Goal: Task Accomplishment & Management: Use online tool/utility

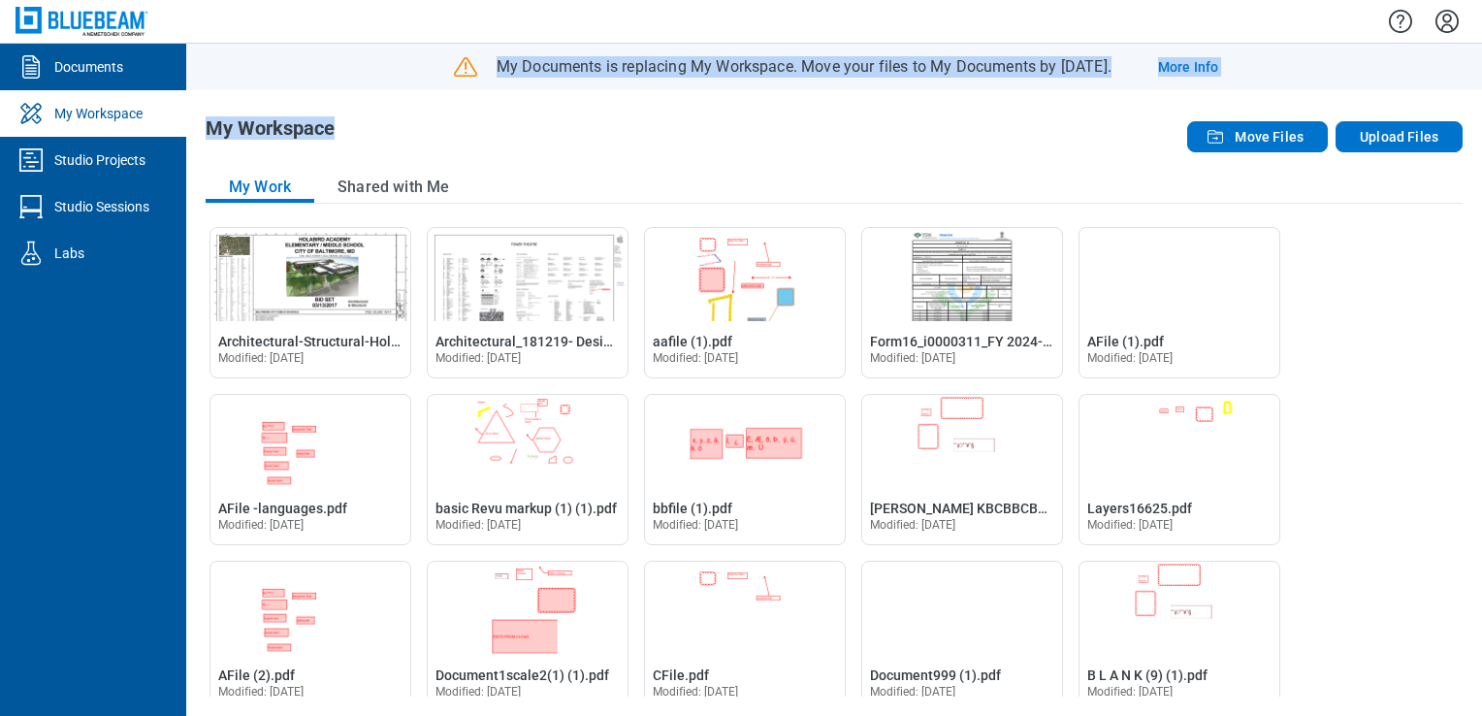
drag, startPoint x: 438, startPoint y: 70, endPoint x: 881, endPoint y: 130, distance: 446.3
click at [881, 130] on main "My Documents is replacing My Workspace. Move your files to My Documents by Dece…" at bounding box center [834, 380] width 1296 height 672
drag, startPoint x: 881, startPoint y: 130, endPoint x: 650, endPoint y: 144, distance: 231.2
click at [651, 144] on div "My Workspace" at bounding box center [583, 136] width 755 height 39
click at [87, 160] on div "Studio Projects" at bounding box center [99, 159] width 91 height 19
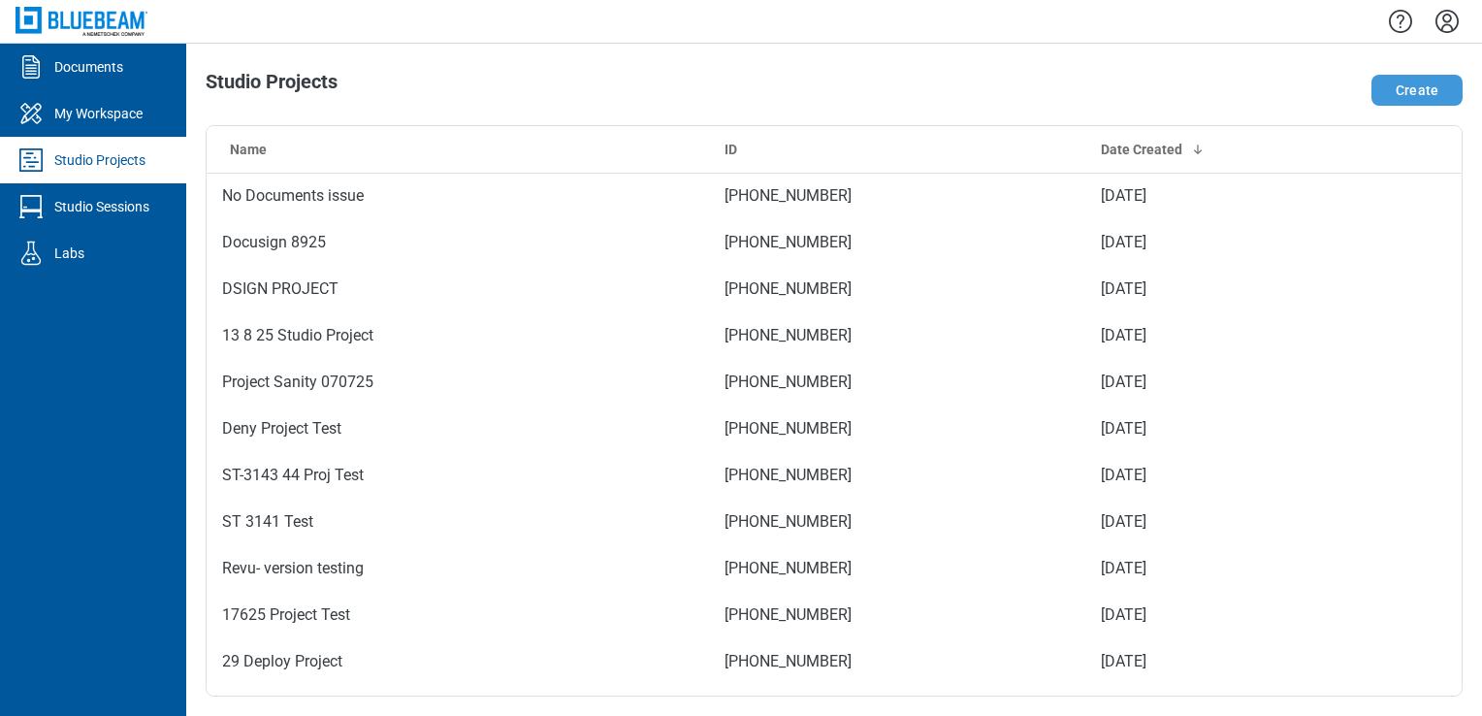
click at [1412, 98] on button "Create" at bounding box center [1416, 90] width 91 height 31
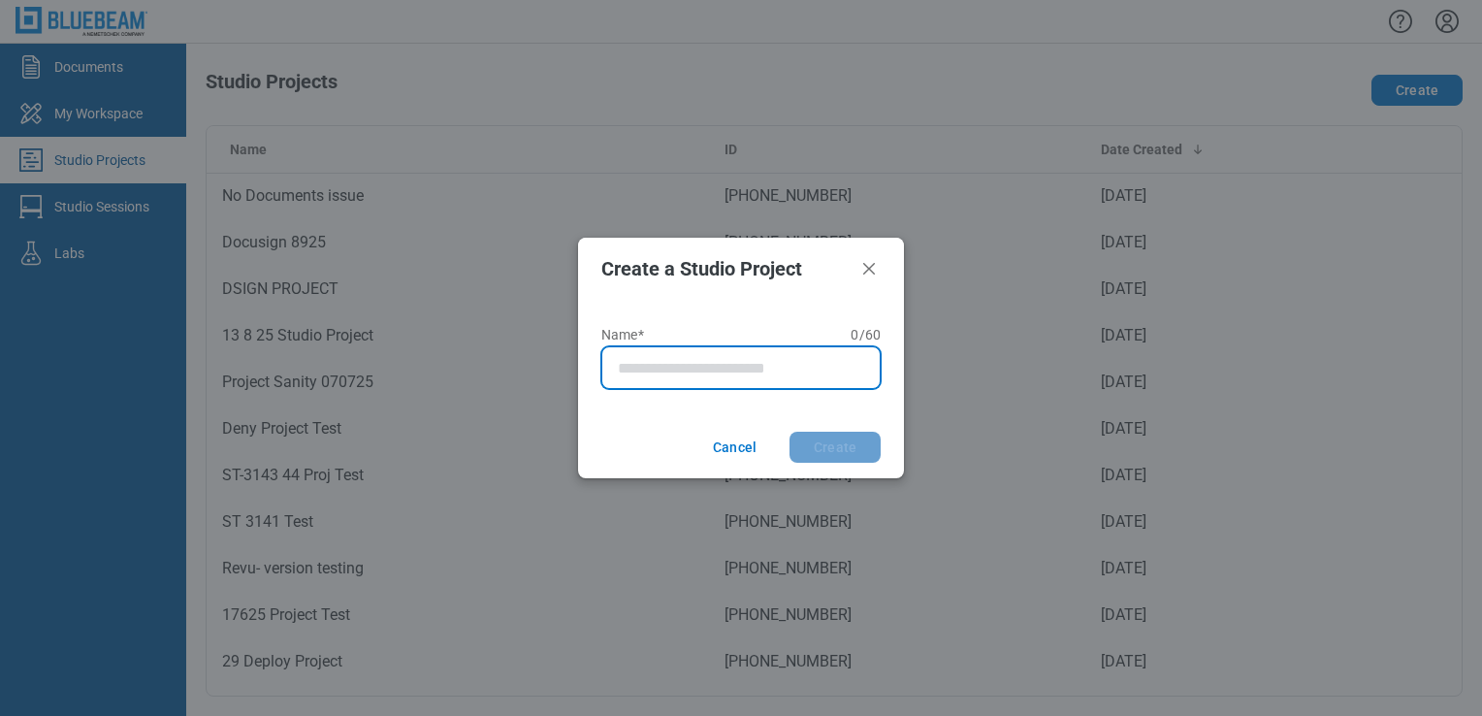
click at [710, 370] on input "Name* 0 of 60 characters 0 / 60" at bounding box center [745, 367] width 254 height 23
type input "********"
click at [789, 432] on button "Create" at bounding box center [834, 447] width 91 height 31
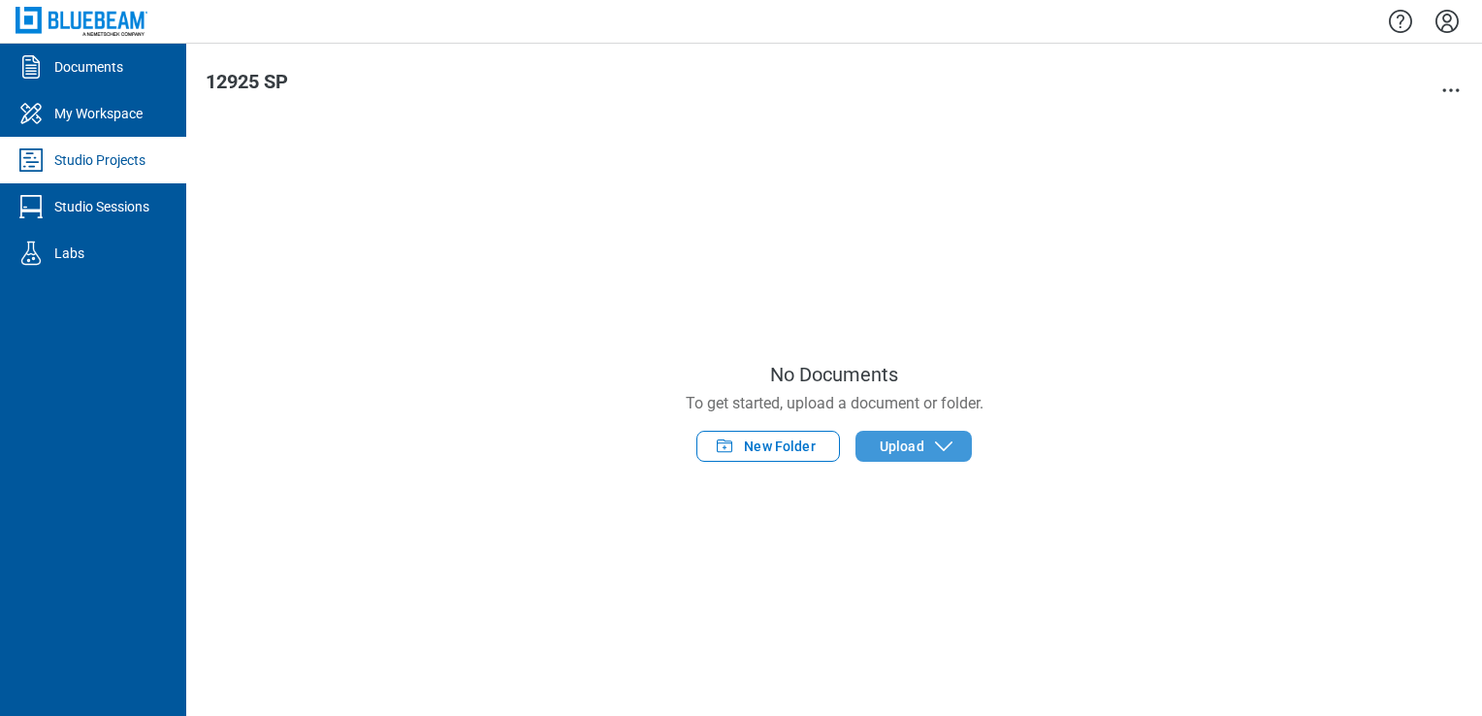
click at [900, 436] on span "Upload" at bounding box center [902, 445] width 45 height 19
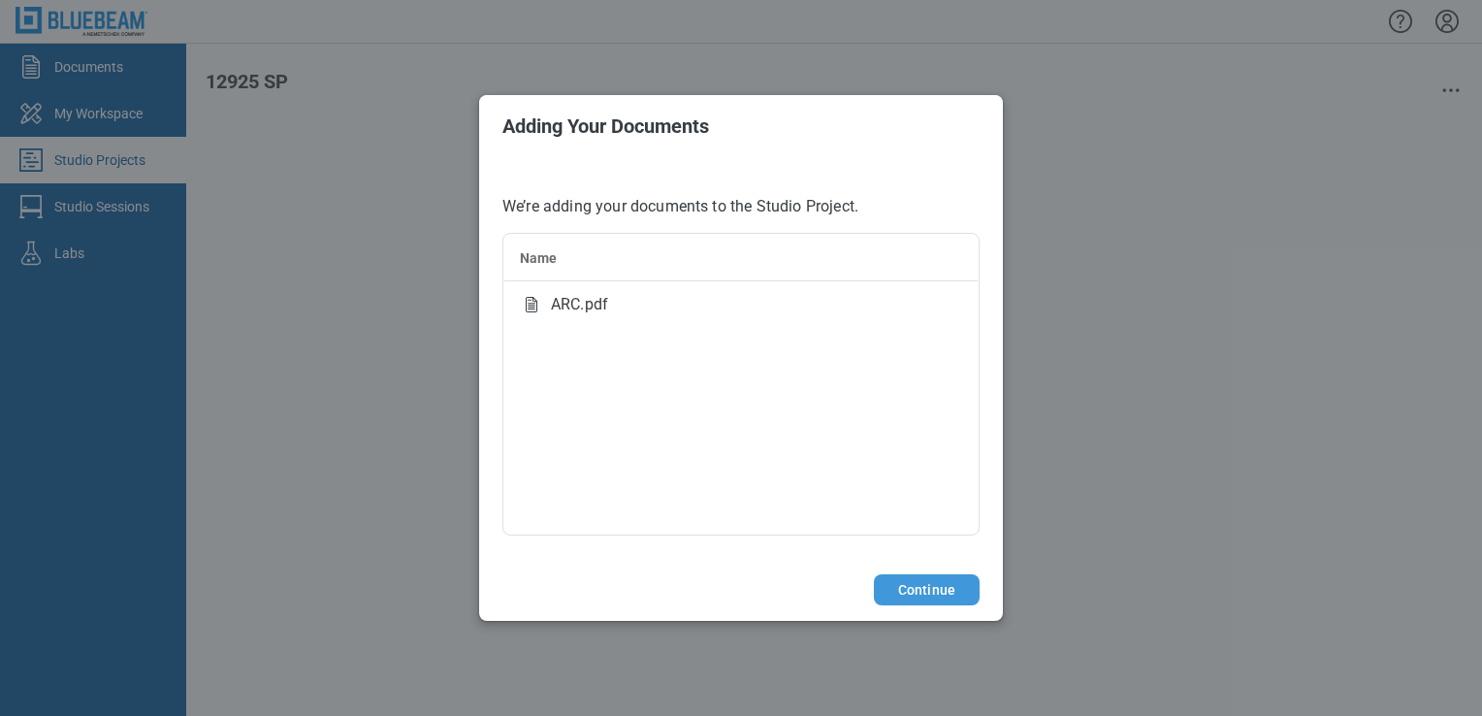
click at [943, 581] on button "Continue" at bounding box center [927, 589] width 106 height 31
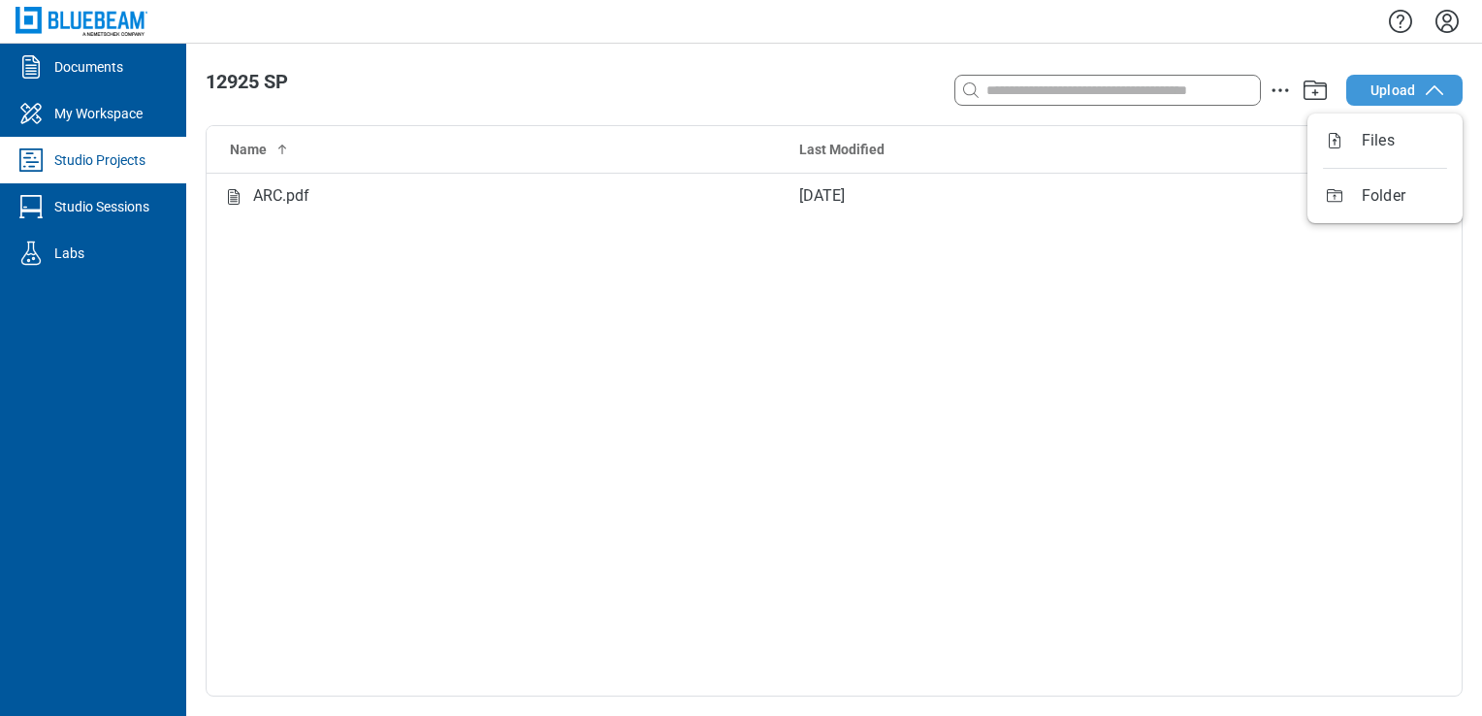
click at [1405, 91] on span "Upload" at bounding box center [1392, 90] width 45 height 19
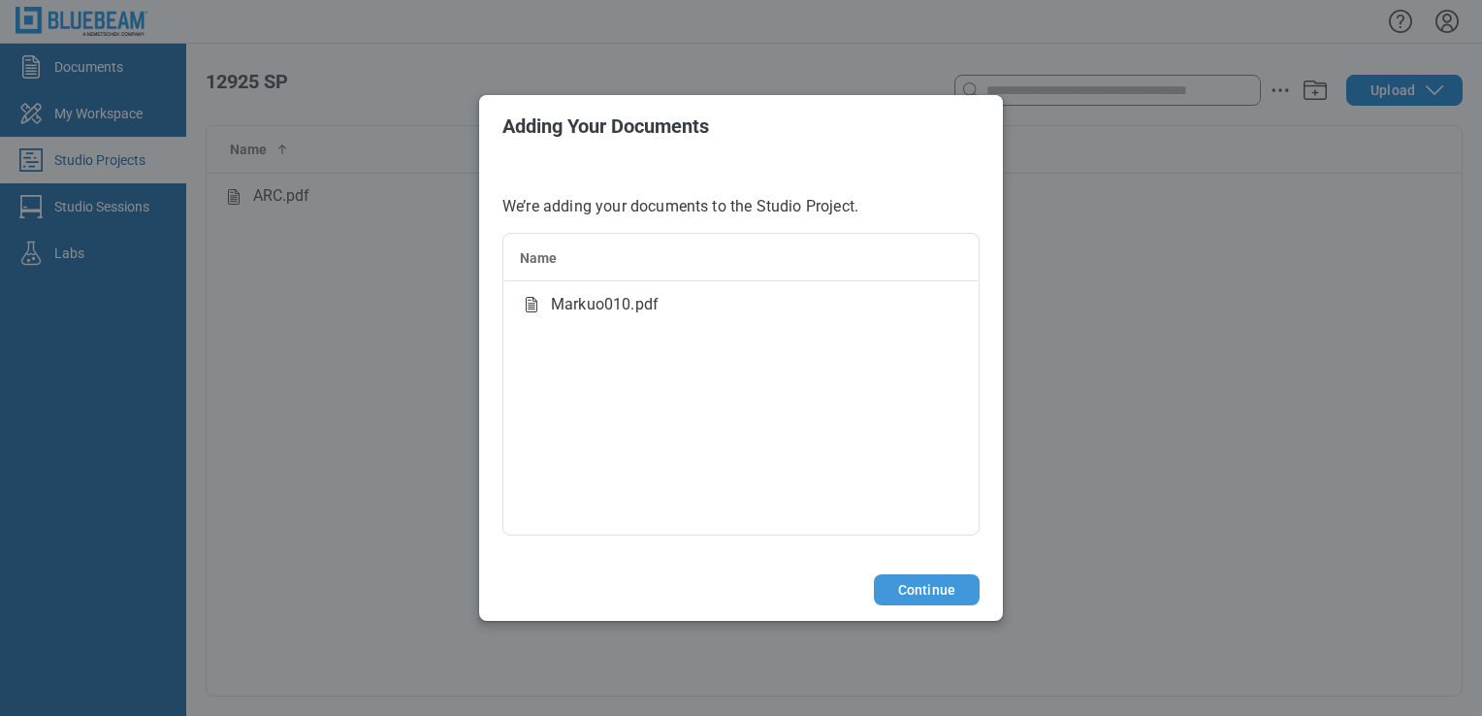
click at [940, 599] on button "Continue" at bounding box center [927, 589] width 106 height 31
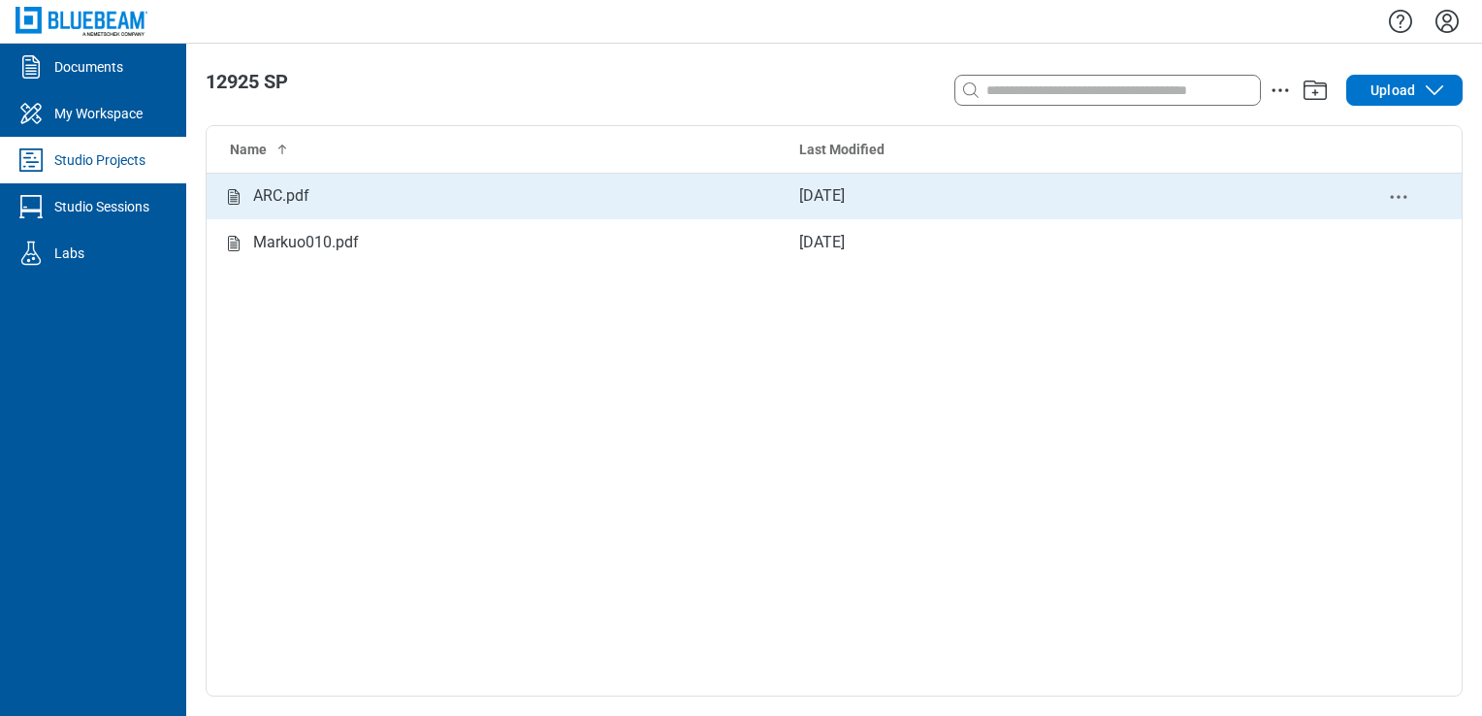
click at [1011, 188] on td "Sep 12, 2025" at bounding box center [1060, 196] width 552 height 47
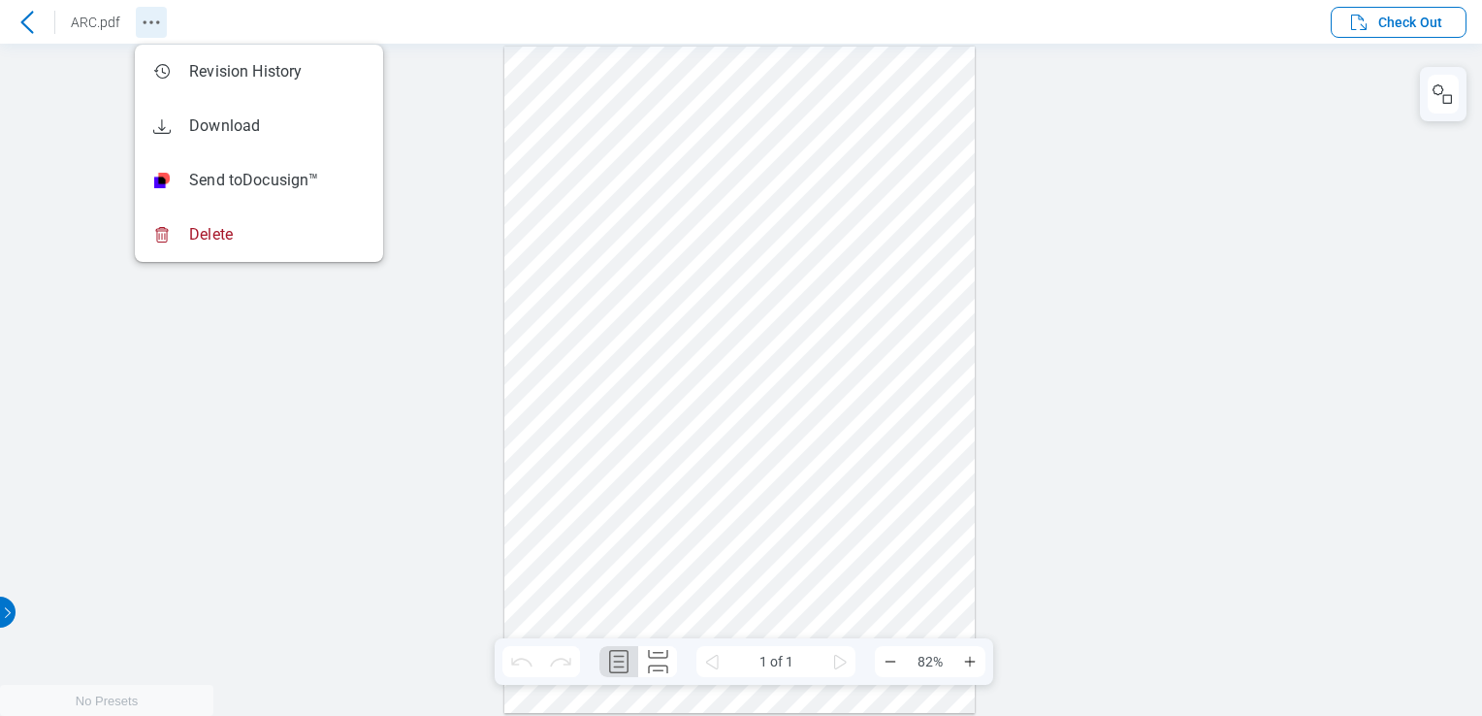
click at [149, 19] on icon "Revision History" at bounding box center [151, 22] width 23 height 23
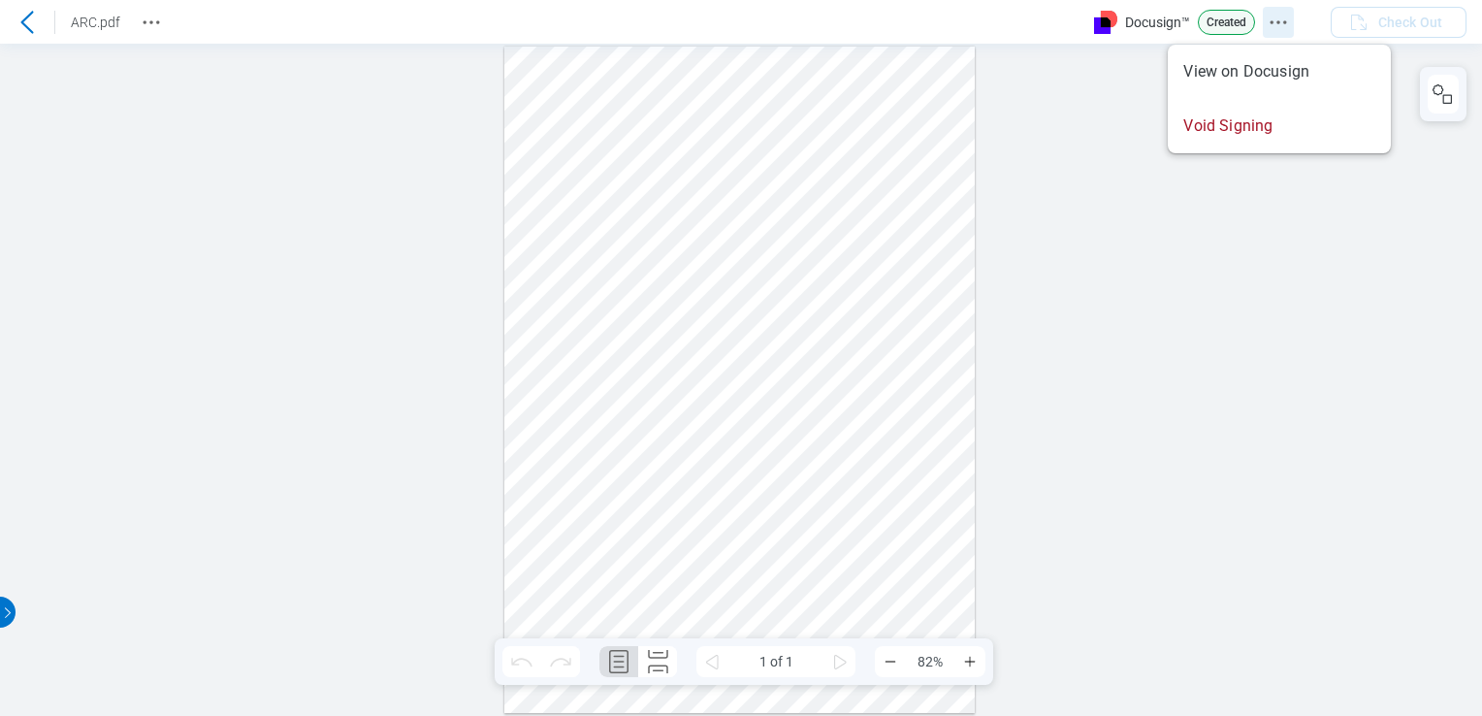
click at [1272, 28] on icon "Docusign Menu" at bounding box center [1278, 22] width 23 height 23
click at [1284, 20] on icon "Docusign Menu" at bounding box center [1278, 22] width 23 height 23
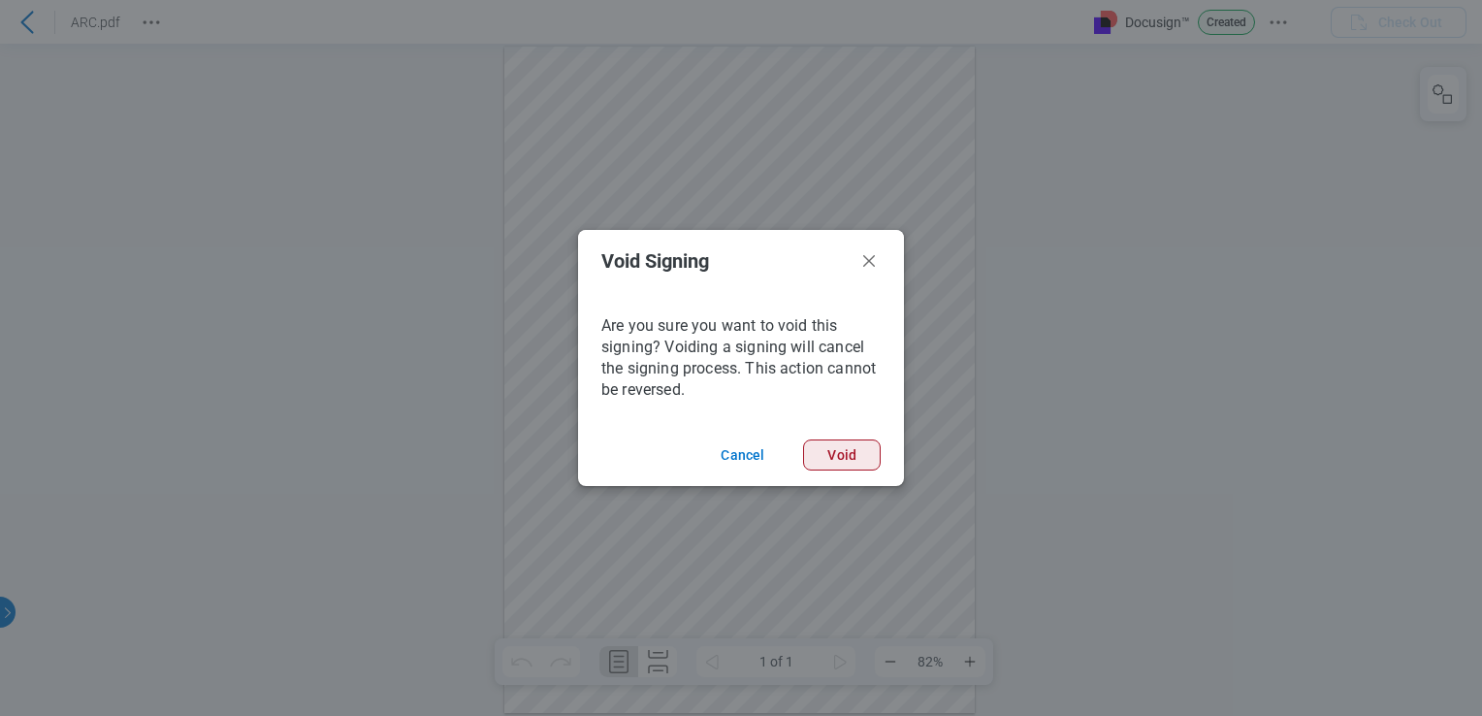
click at [827, 448] on button "Void" at bounding box center [842, 454] width 78 height 31
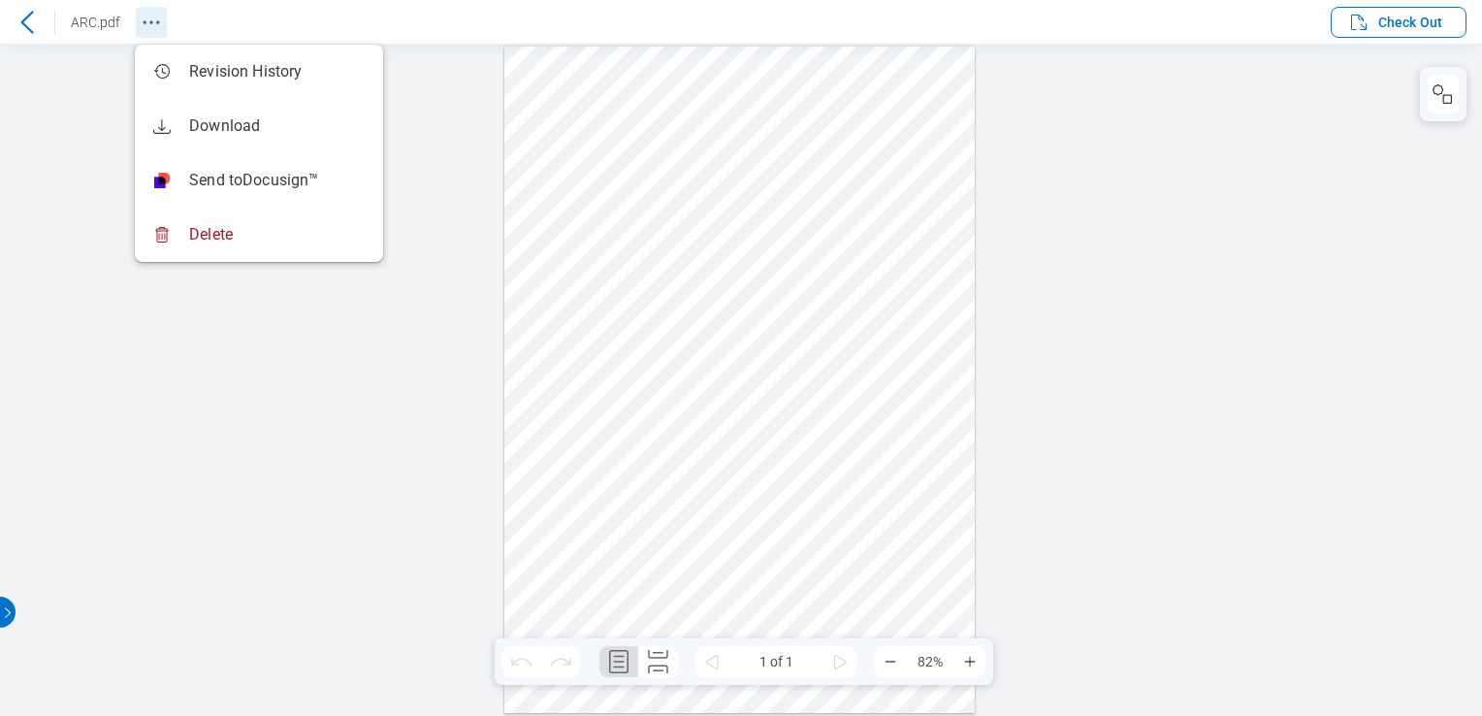
click at [136, 21] on button "Revision History" at bounding box center [151, 22] width 31 height 31
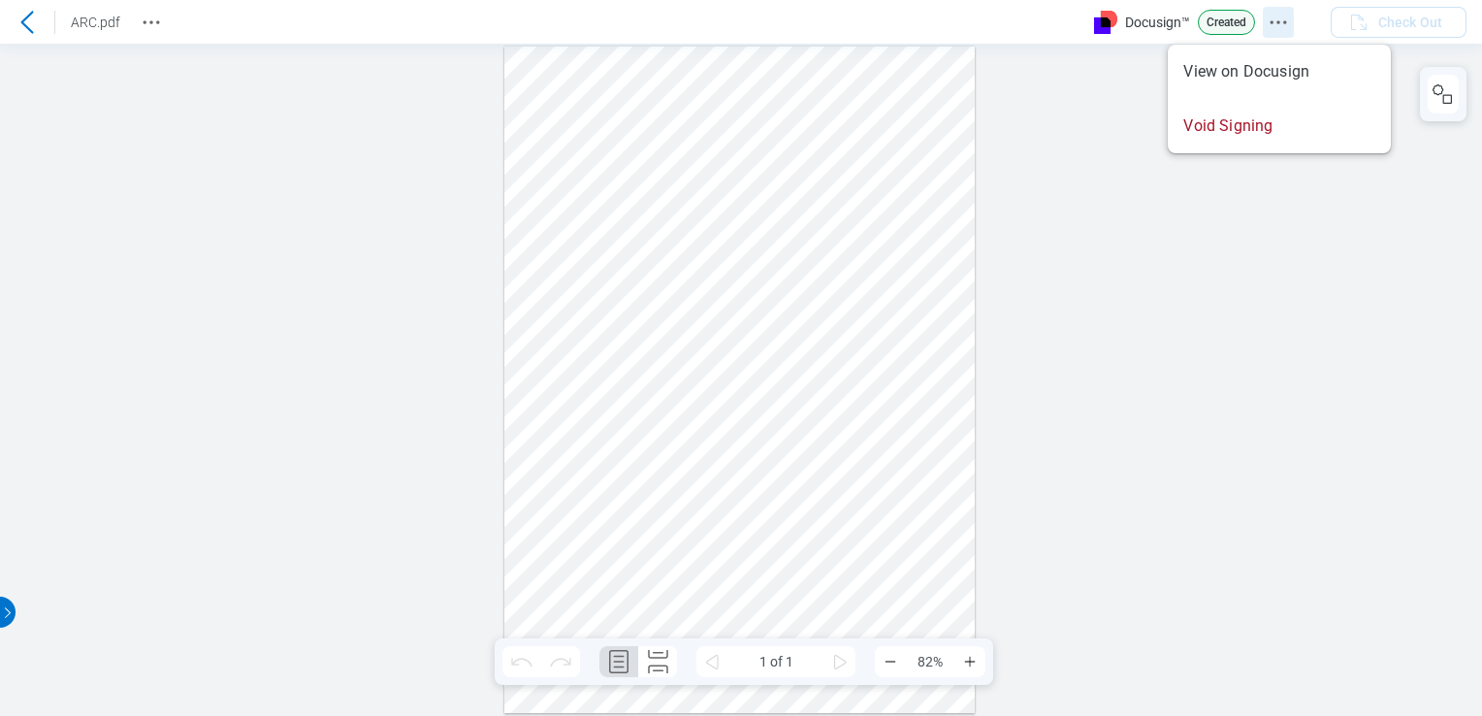
click at [1275, 26] on icon "Docusign Menu" at bounding box center [1278, 22] width 23 height 23
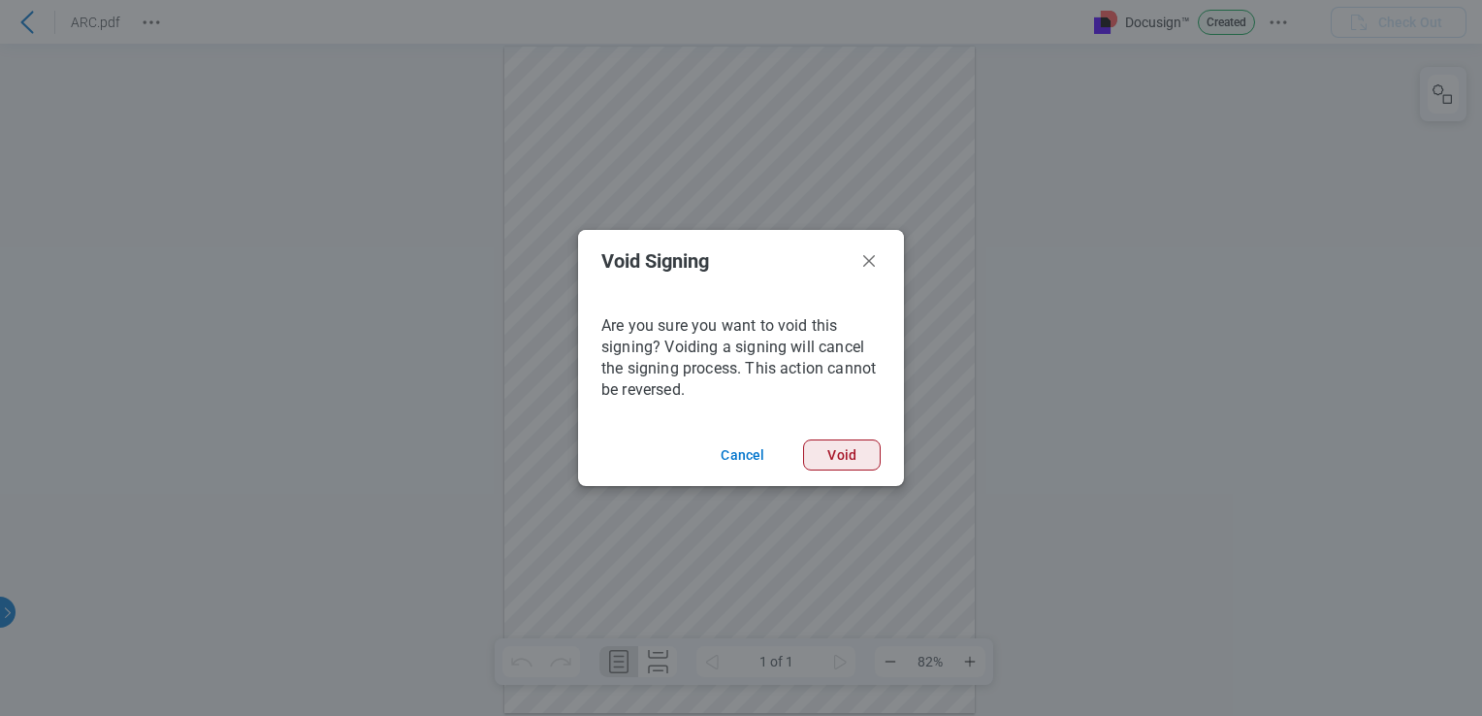
click at [848, 449] on button "Void" at bounding box center [842, 454] width 78 height 31
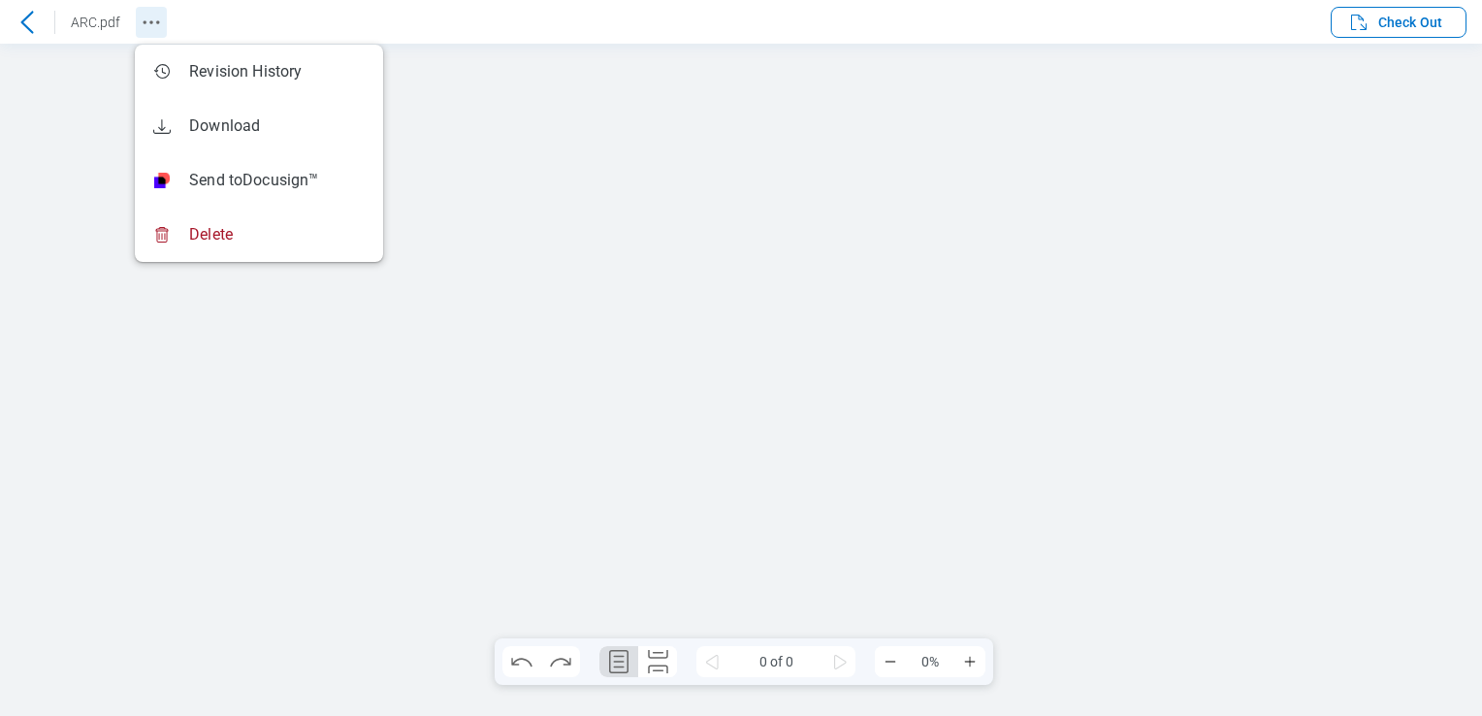
click at [144, 23] on icon "Revision History" at bounding box center [151, 22] width 23 height 23
click at [35, 37] on div at bounding box center [27, 22] width 31 height 31
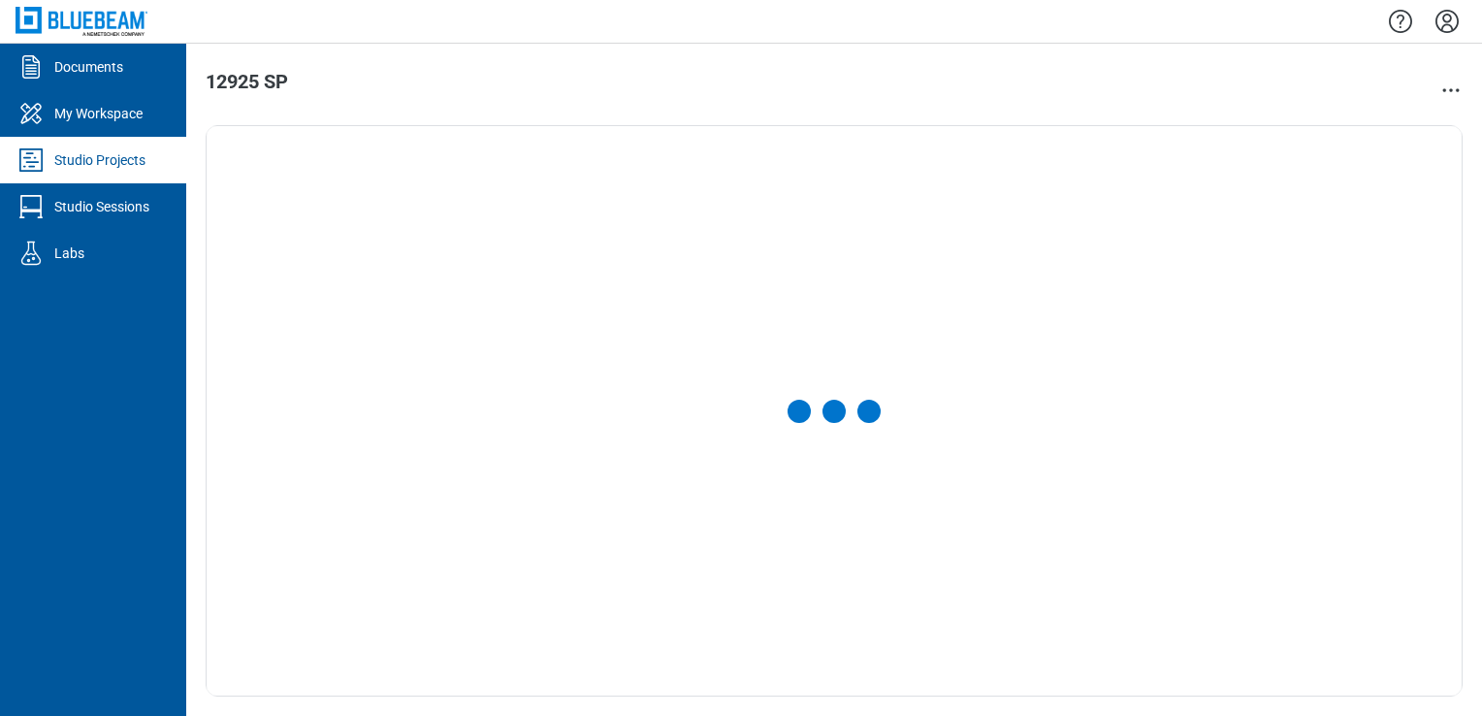
click at [1449, 30] on icon "Settings" at bounding box center [1447, 21] width 31 height 31
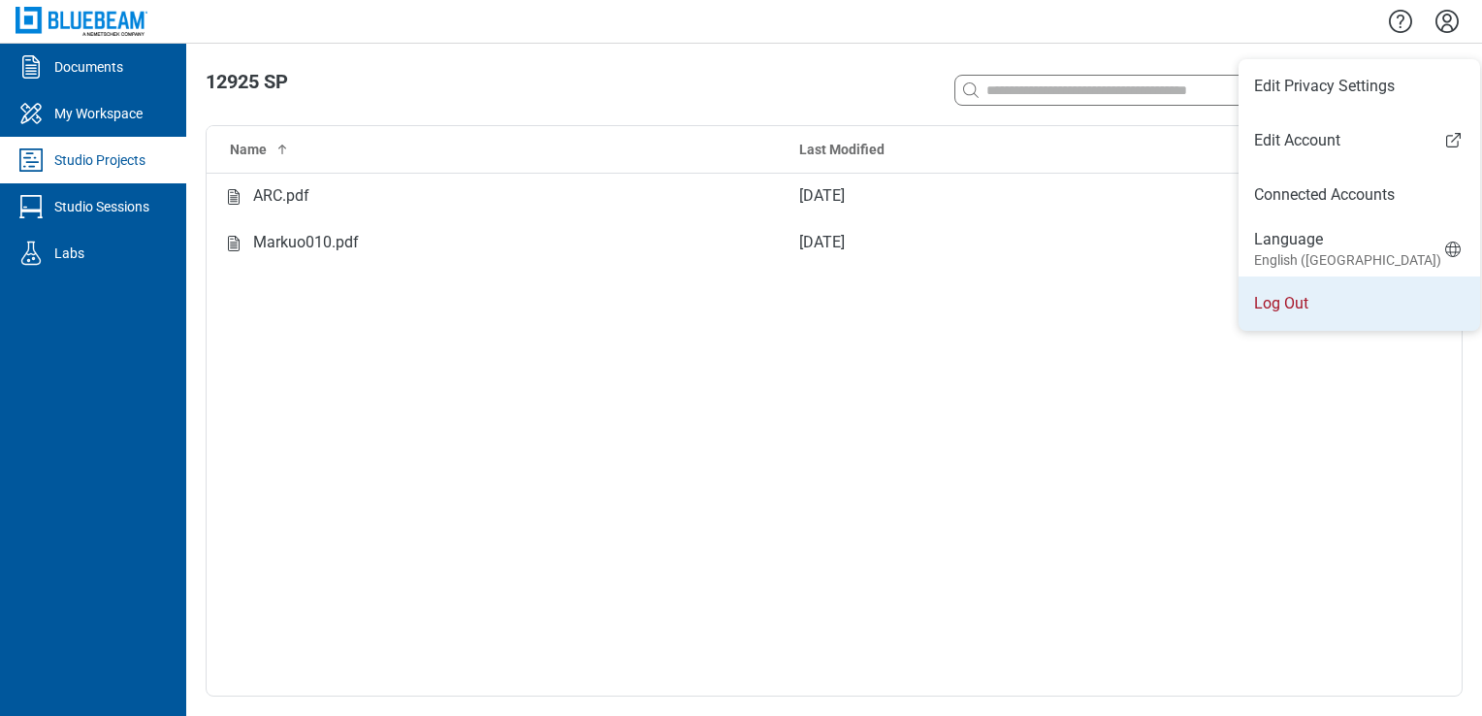
click at [1325, 288] on li "Log Out" at bounding box center [1360, 303] width 242 height 54
